Goal: Task Accomplishment & Management: Manage account settings

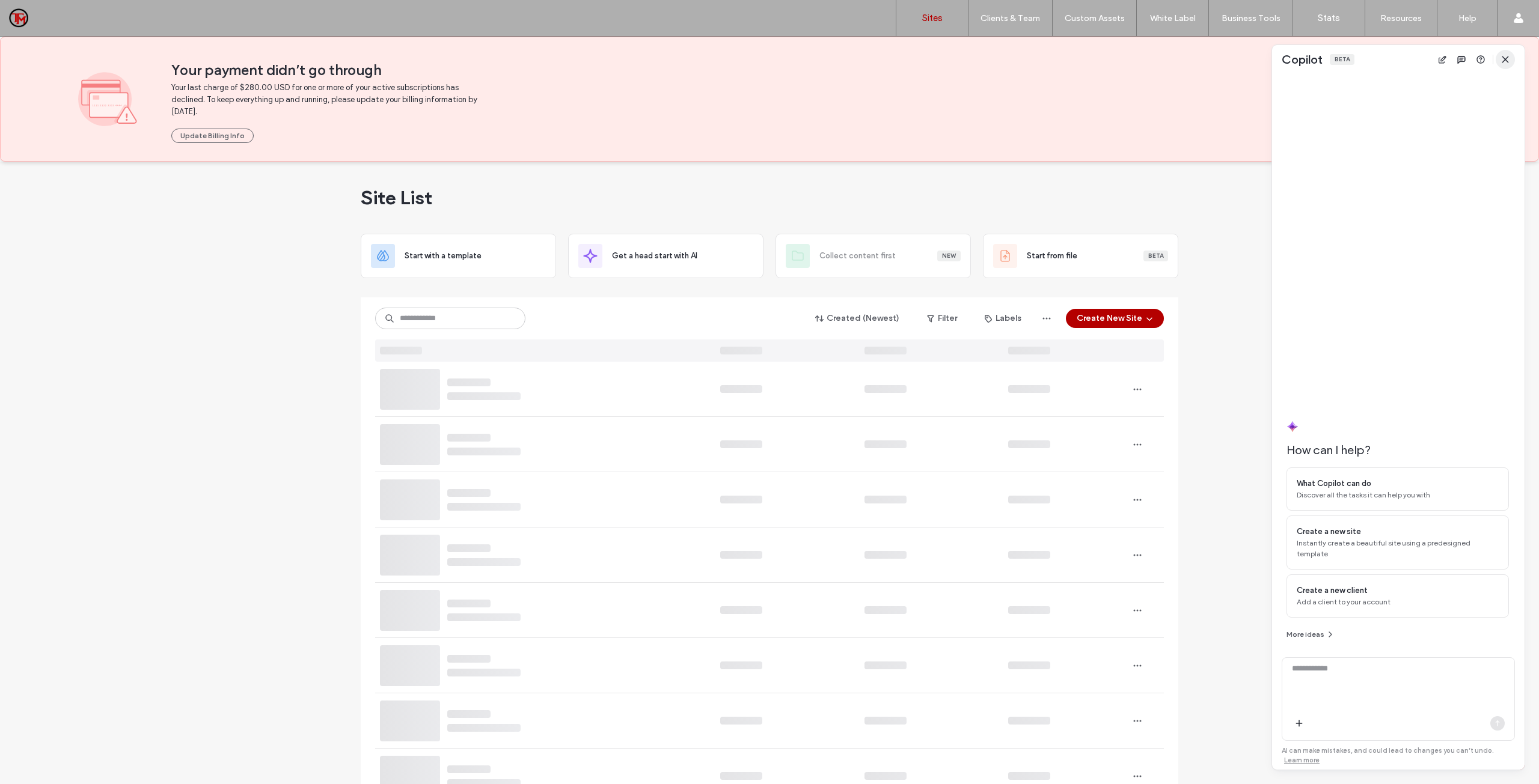
click at [1508, 59] on icon "button" at bounding box center [1506, 59] width 10 height 10
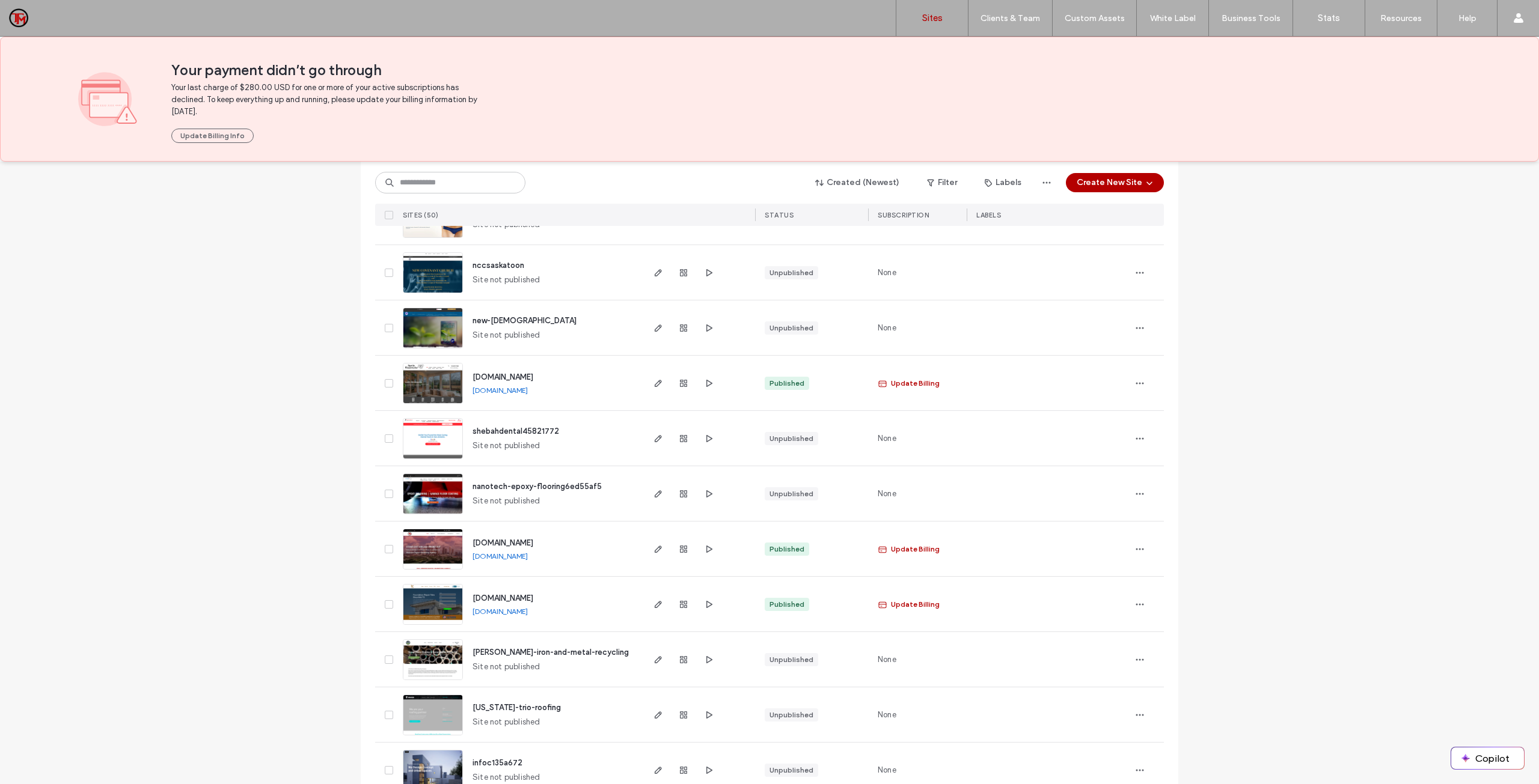
scroll to position [1093, 0]
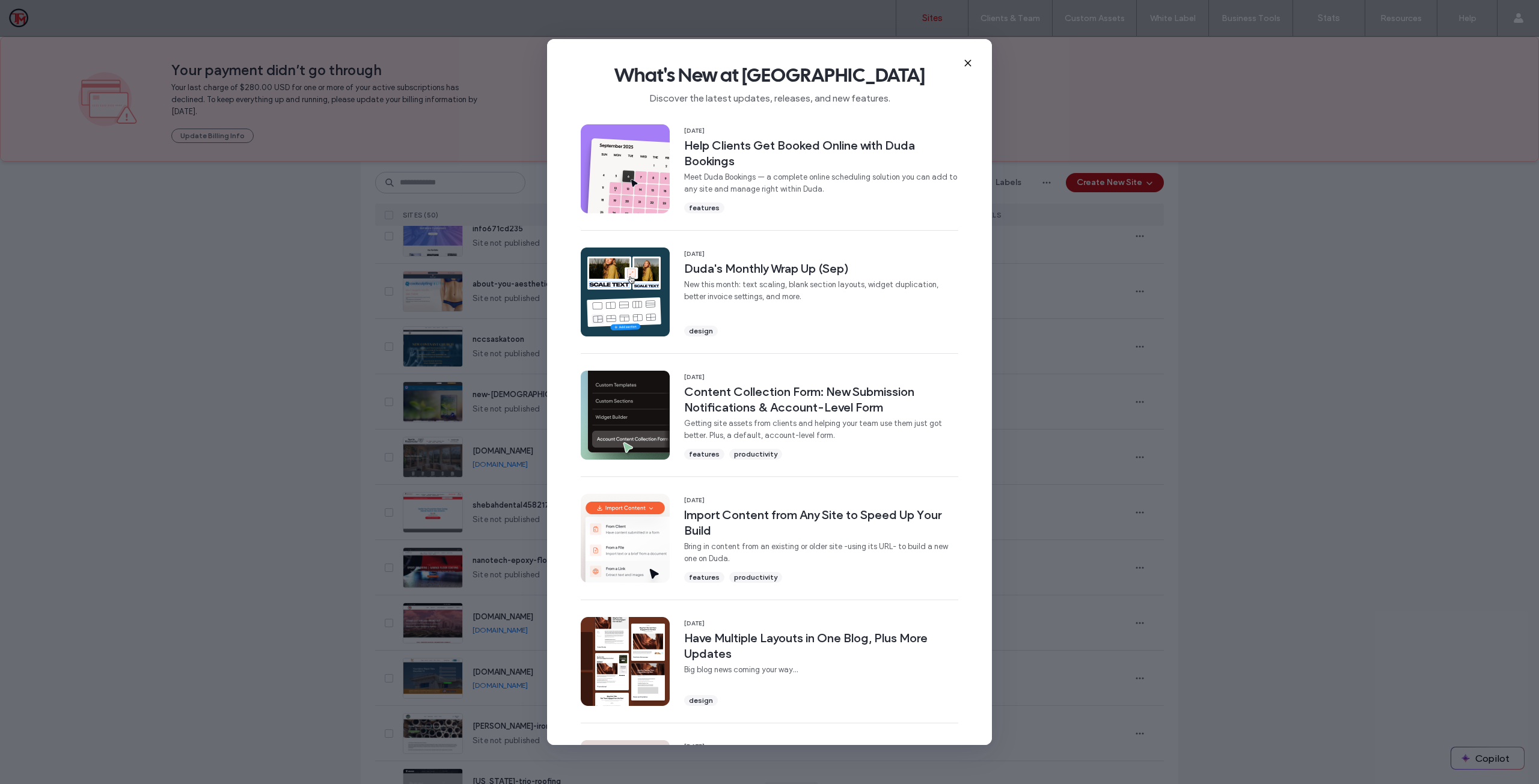
click at [319, 300] on div "What's New at Duda Discover the latest updates, releases, and new features. 08 …" at bounding box center [769, 392] width 1539 height 784
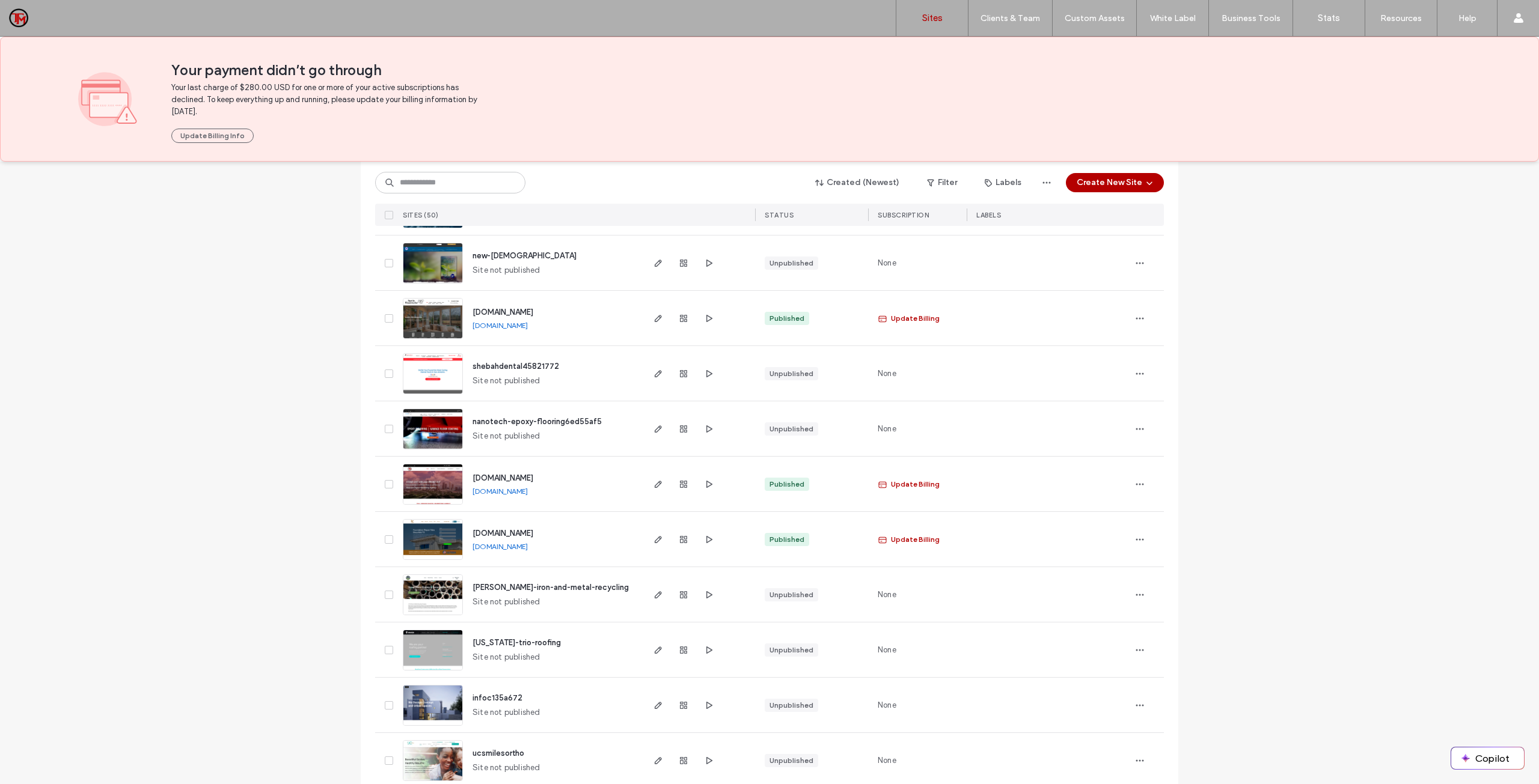
scroll to position [1213, 0]
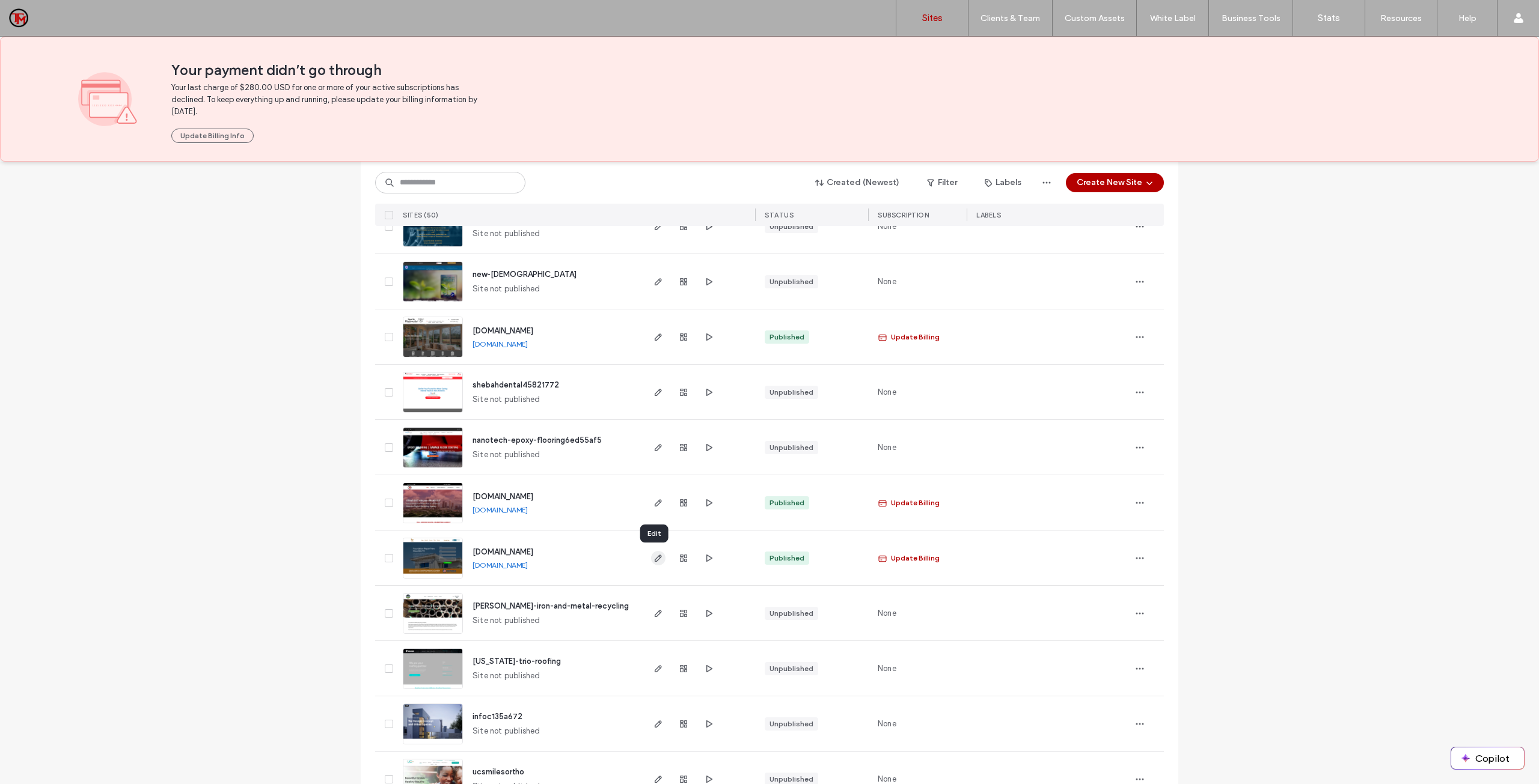
click at [653, 554] on icon "button" at bounding box center [658, 558] width 10 height 10
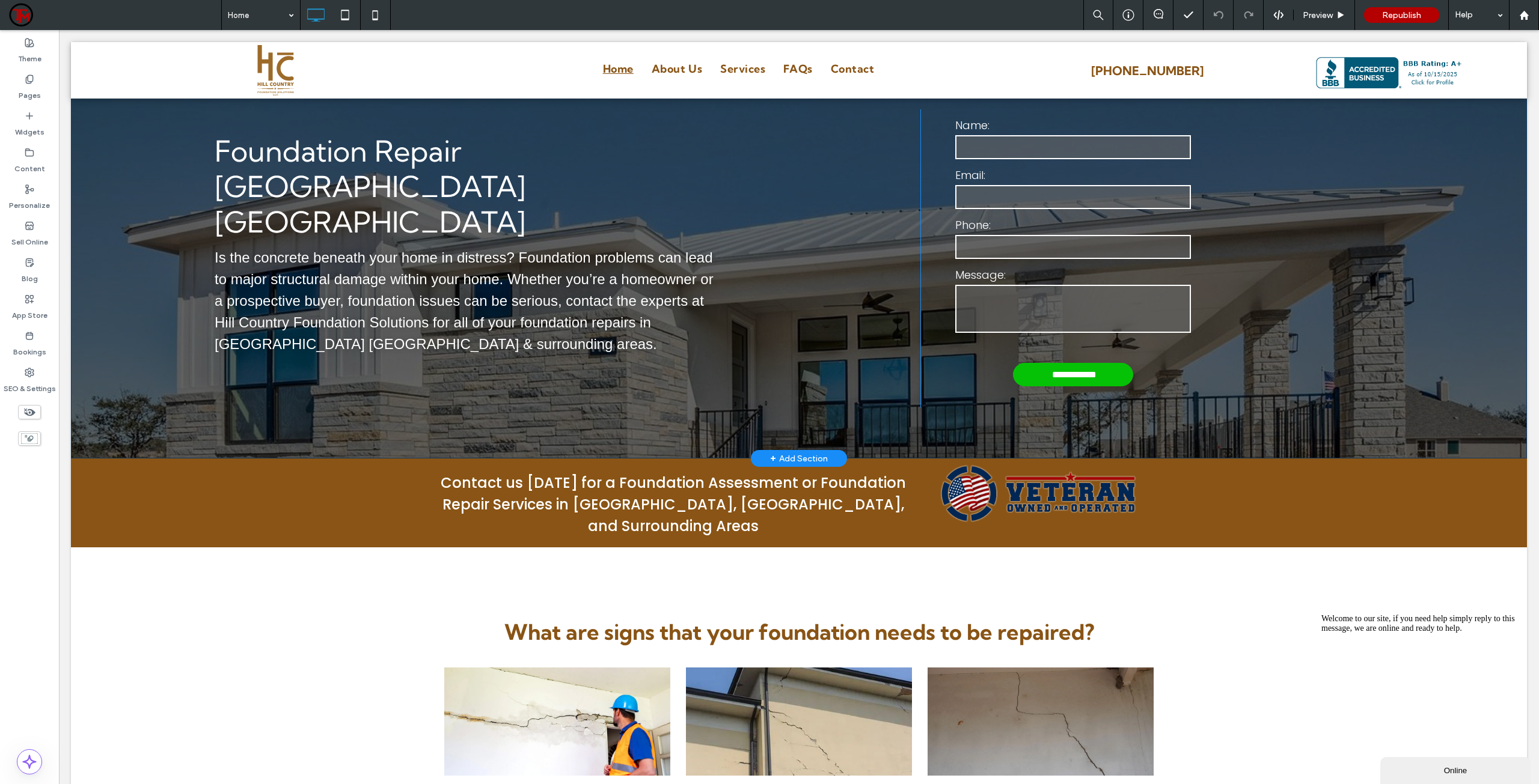
scroll to position [60, 0]
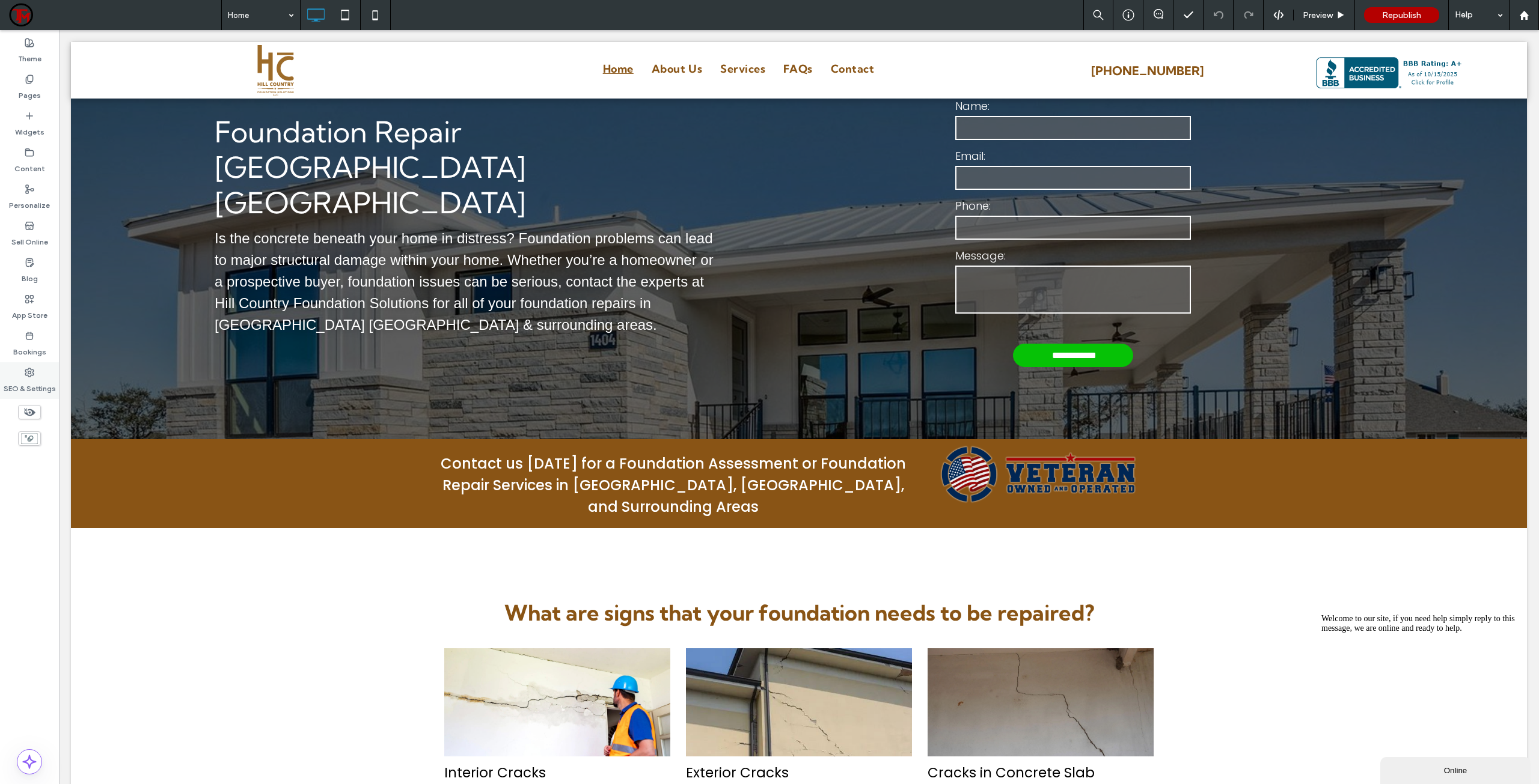
click at [36, 379] on label "SEO & Settings" at bounding box center [30, 386] width 52 height 17
